Goal: Task Accomplishment & Management: Manage account settings

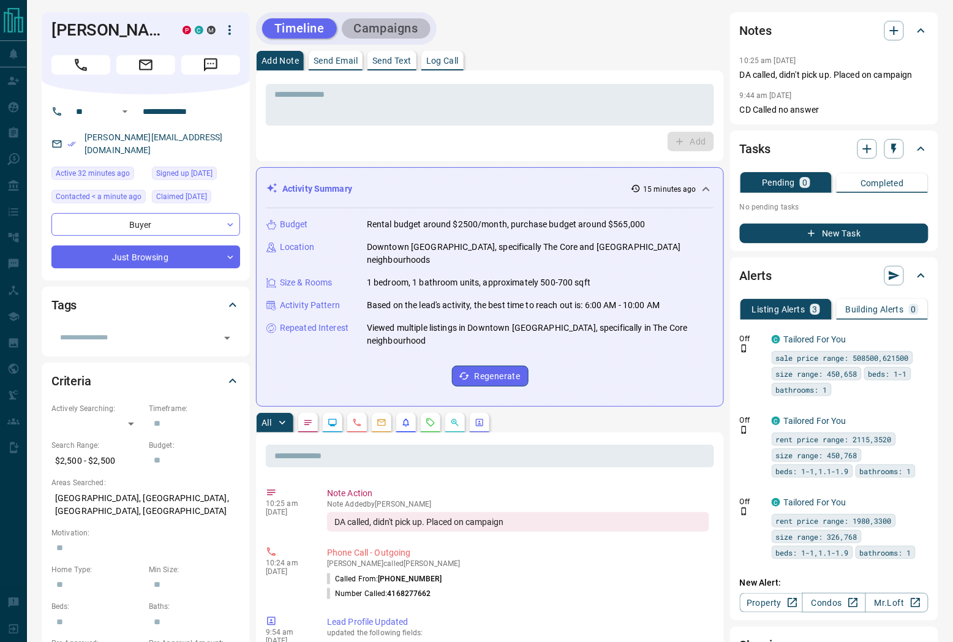
click at [374, 27] on button "Campaigns" at bounding box center [386, 28] width 89 height 20
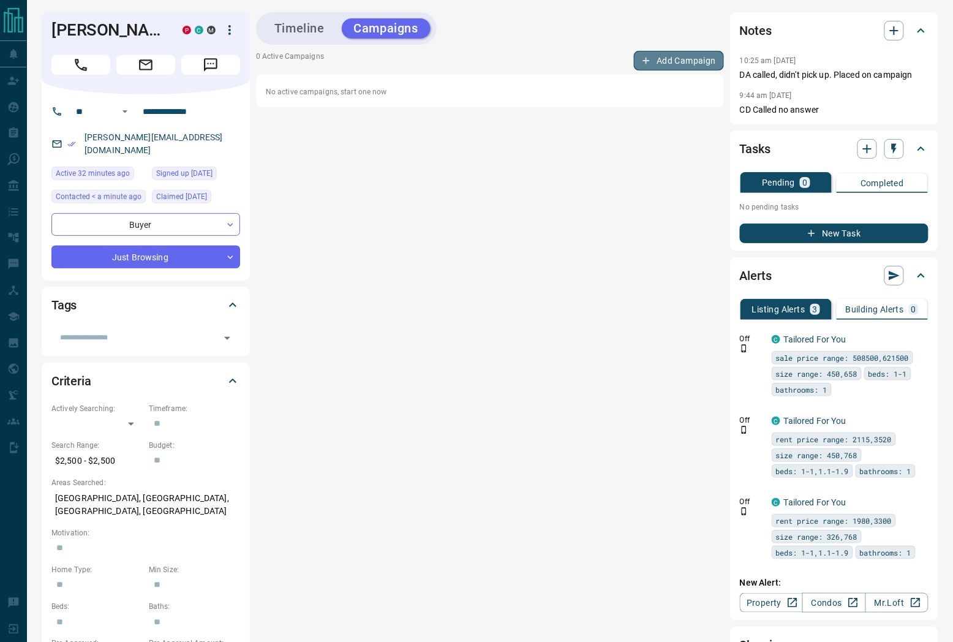
click at [658, 64] on button "Add Campaign" at bounding box center [679, 61] width 90 height 20
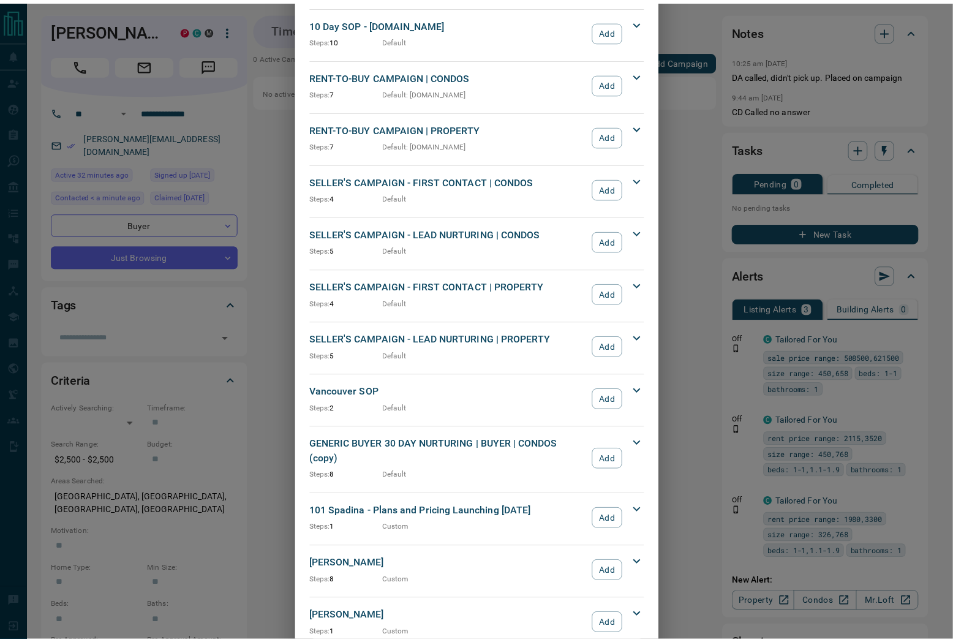
scroll to position [944, 0]
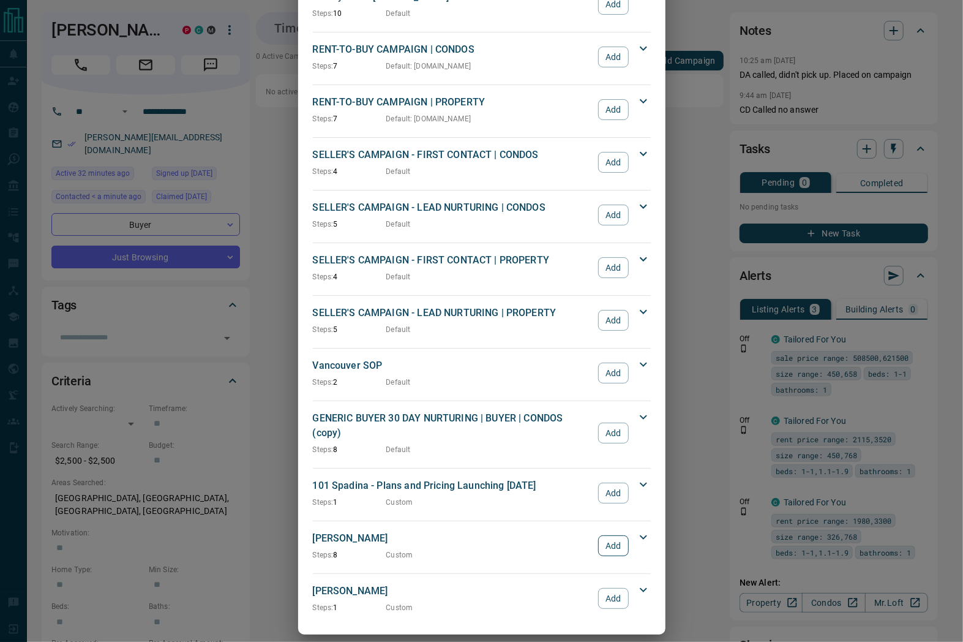
click at [603, 535] on button "Add" at bounding box center [613, 545] width 30 height 21
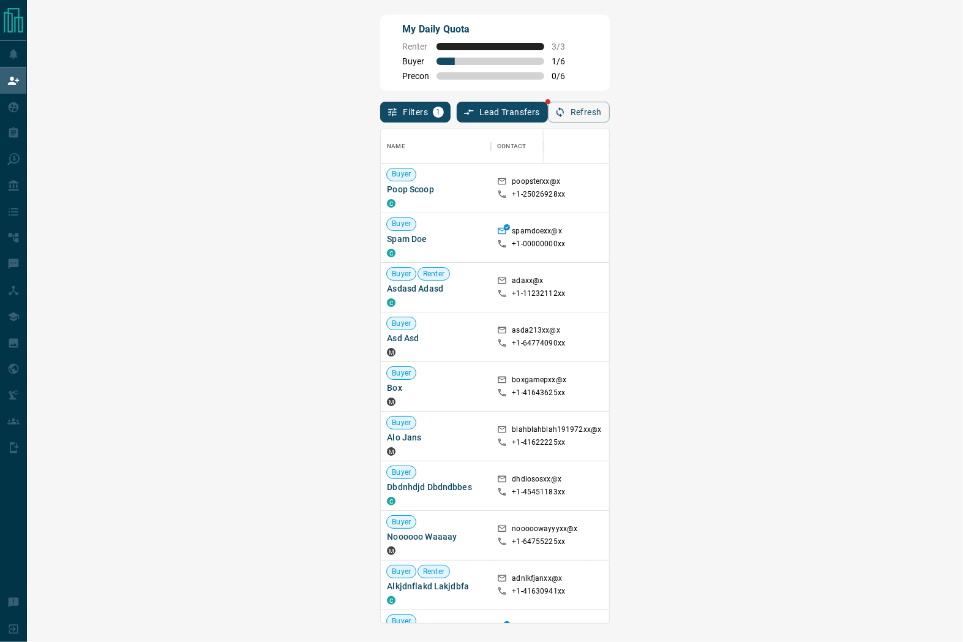
scroll to position [484, 890]
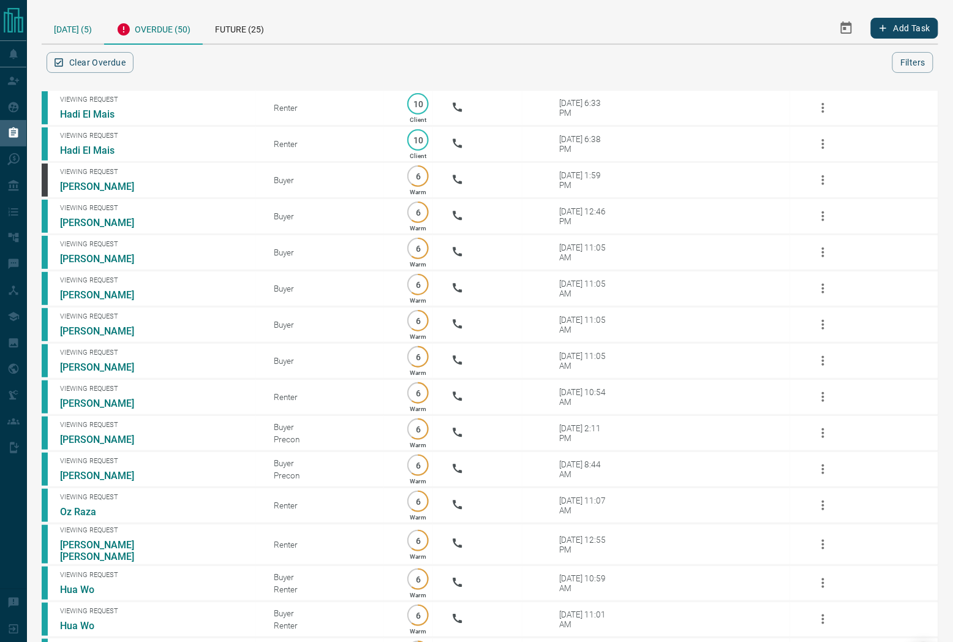
click at [70, 28] on div "[DATE] (5)" at bounding box center [73, 27] width 62 height 31
